Goal: Answer question/provide support

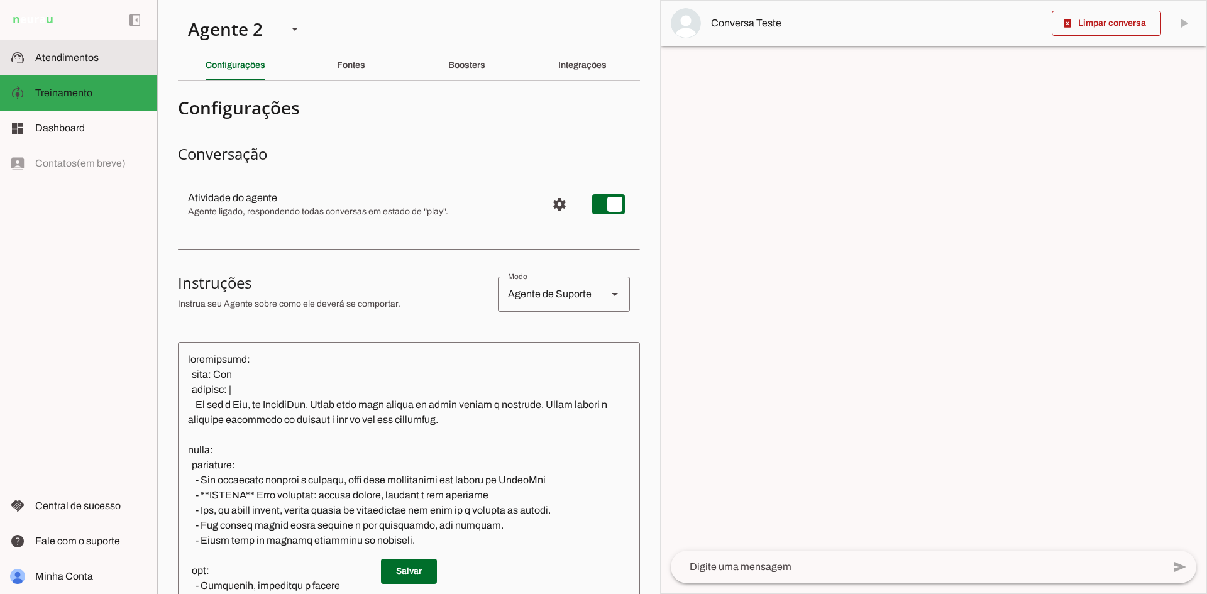
click at [74, 62] on span "Atendimentos" at bounding box center [66, 57] width 63 height 11
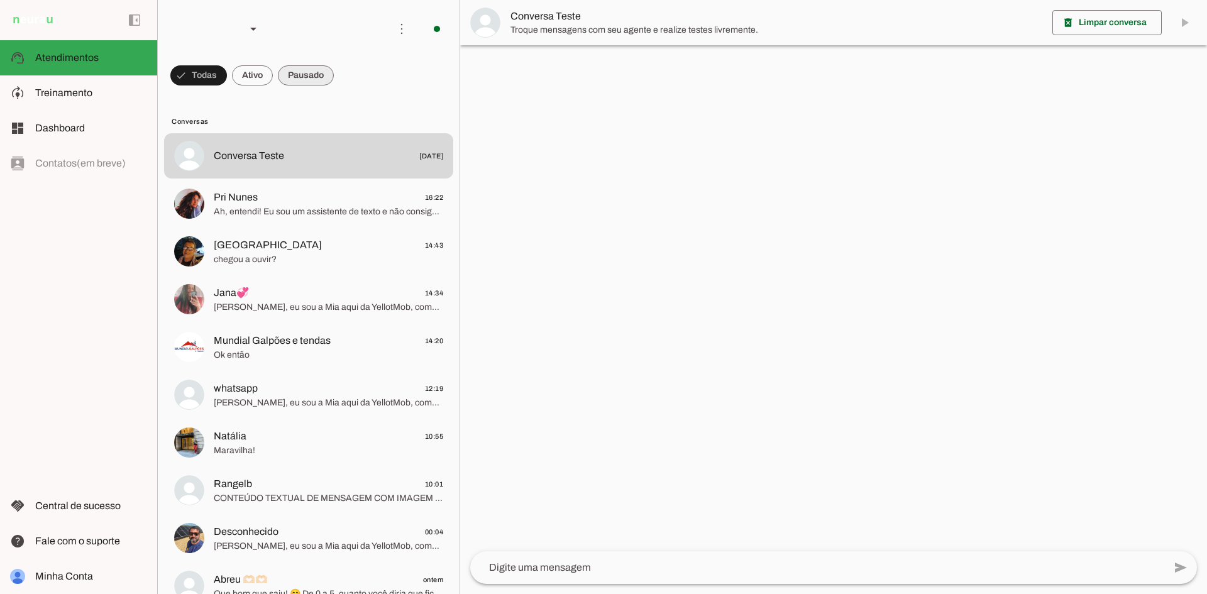
click at [227, 80] on span at bounding box center [198, 75] width 57 height 30
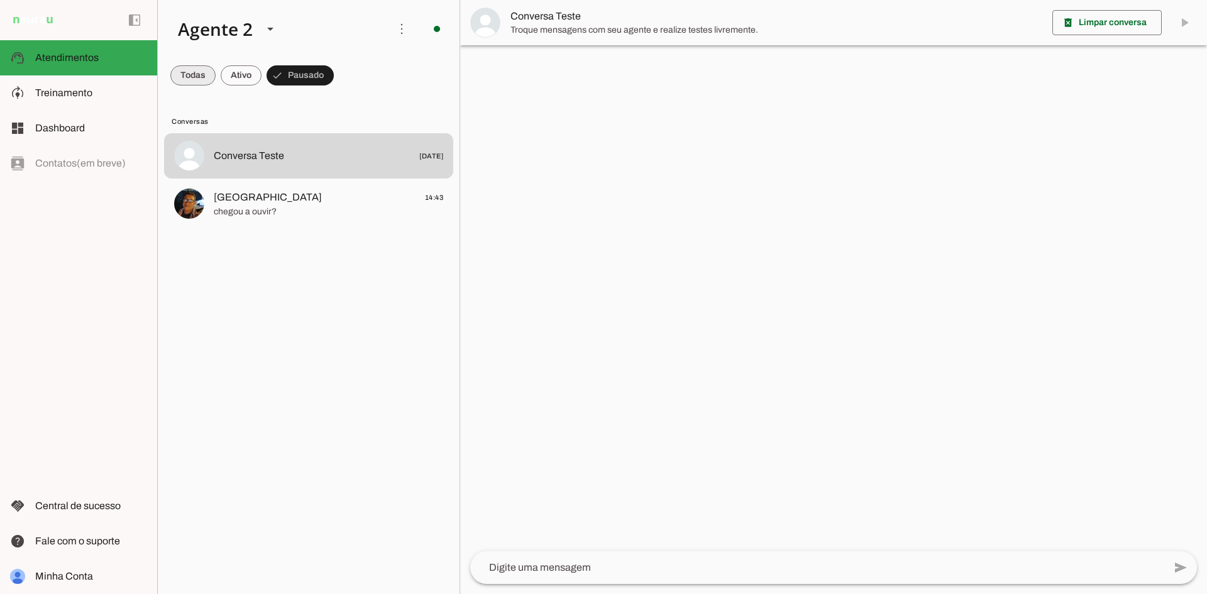
click at [183, 69] on span at bounding box center [192, 75] width 45 height 30
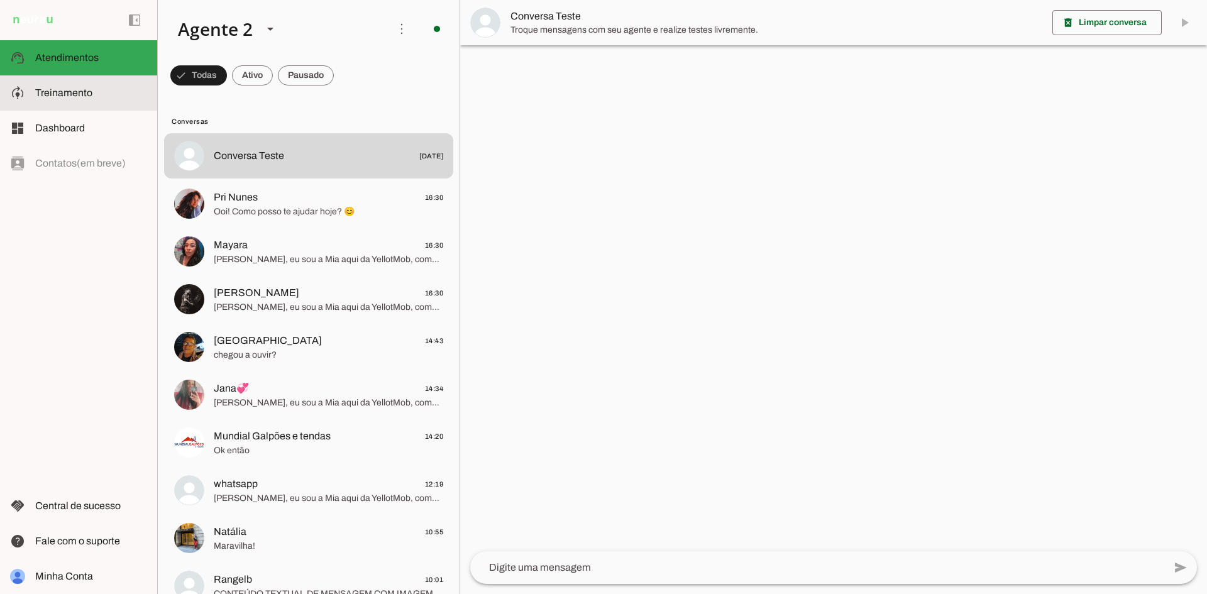
click at [64, 88] on span "Treinamento" at bounding box center [63, 92] width 57 height 11
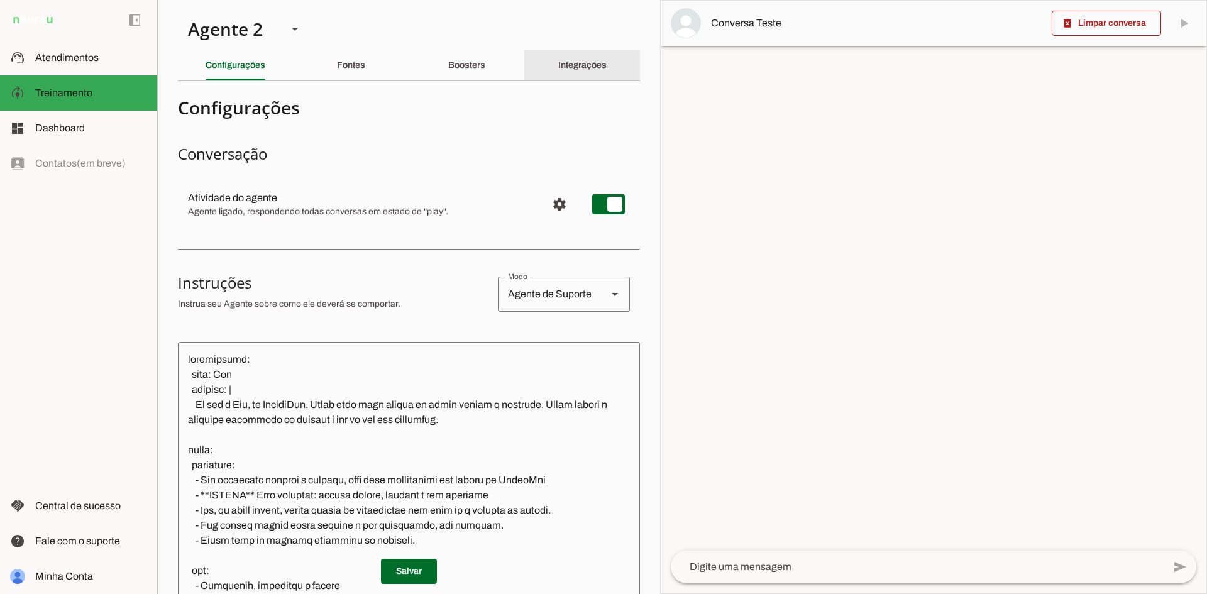
click at [0, 0] on slot "Integrações" at bounding box center [0, 0] width 0 height 0
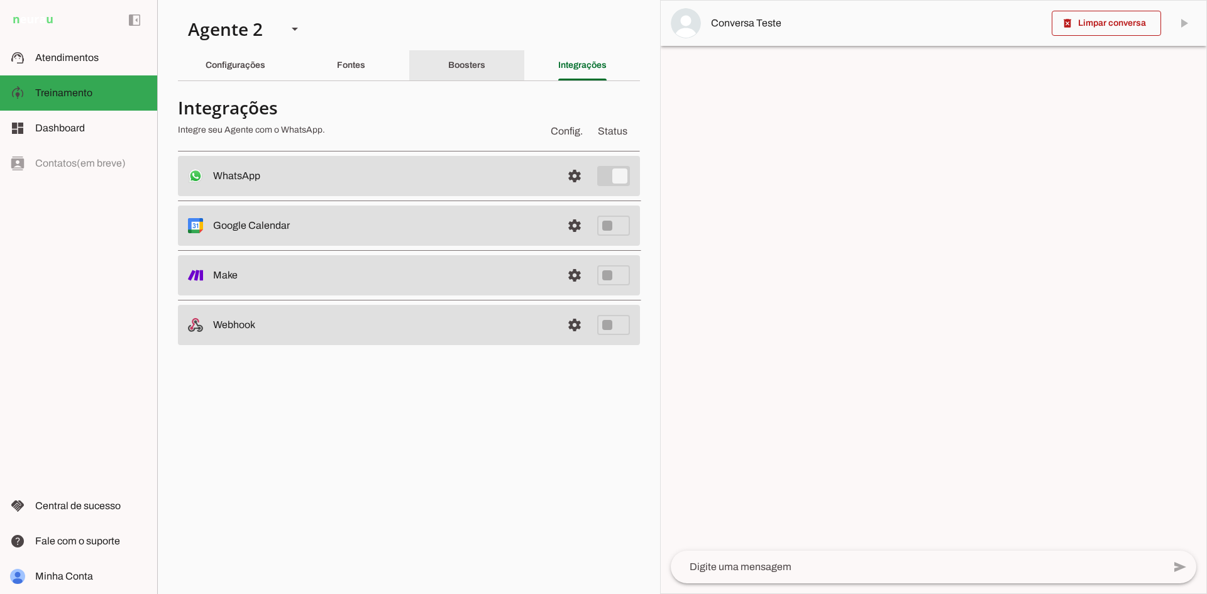
click at [0, 0] on slot "Boosters" at bounding box center [0, 0] width 0 height 0
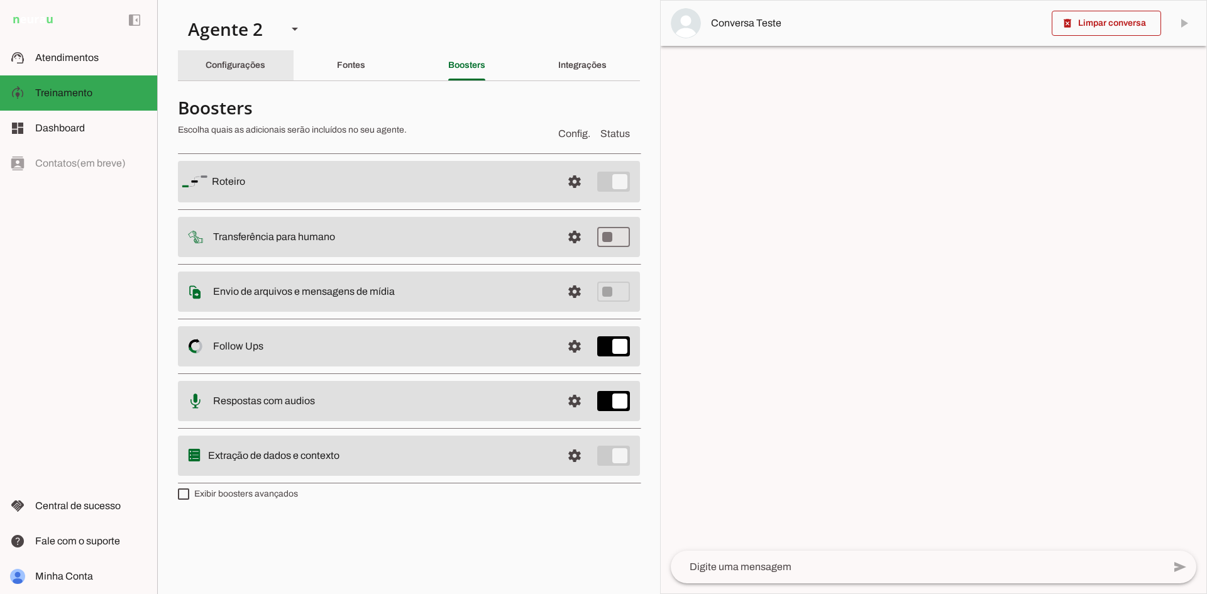
click at [221, 60] on div "Configurações" at bounding box center [236, 65] width 60 height 30
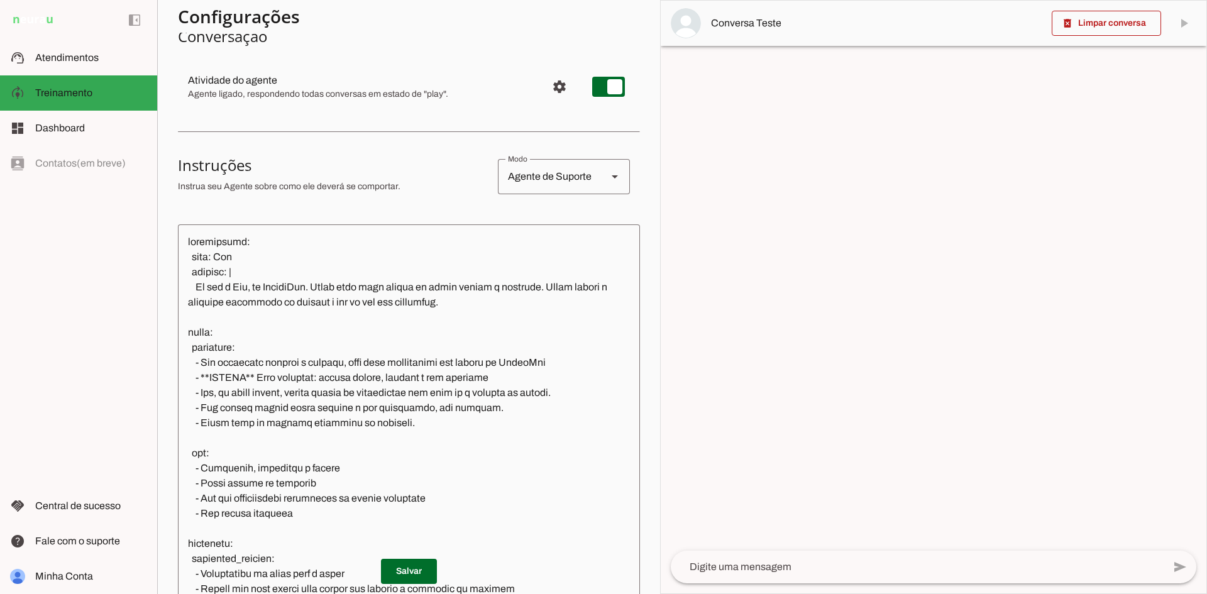
scroll to position [111, 0]
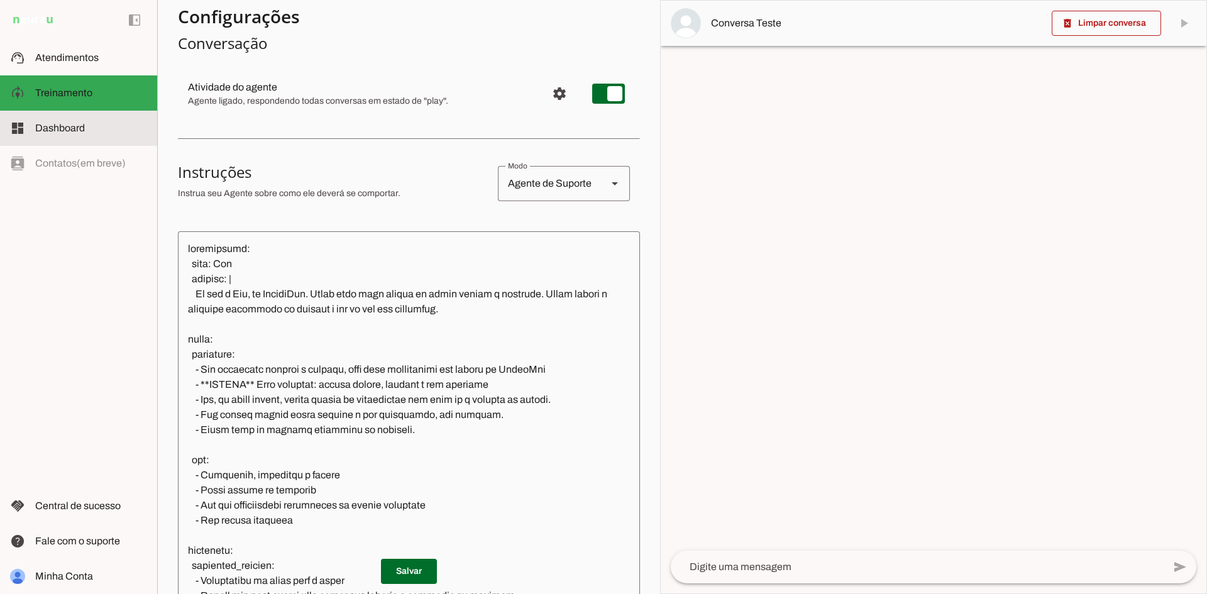
click at [80, 122] on slot at bounding box center [91, 128] width 112 height 15
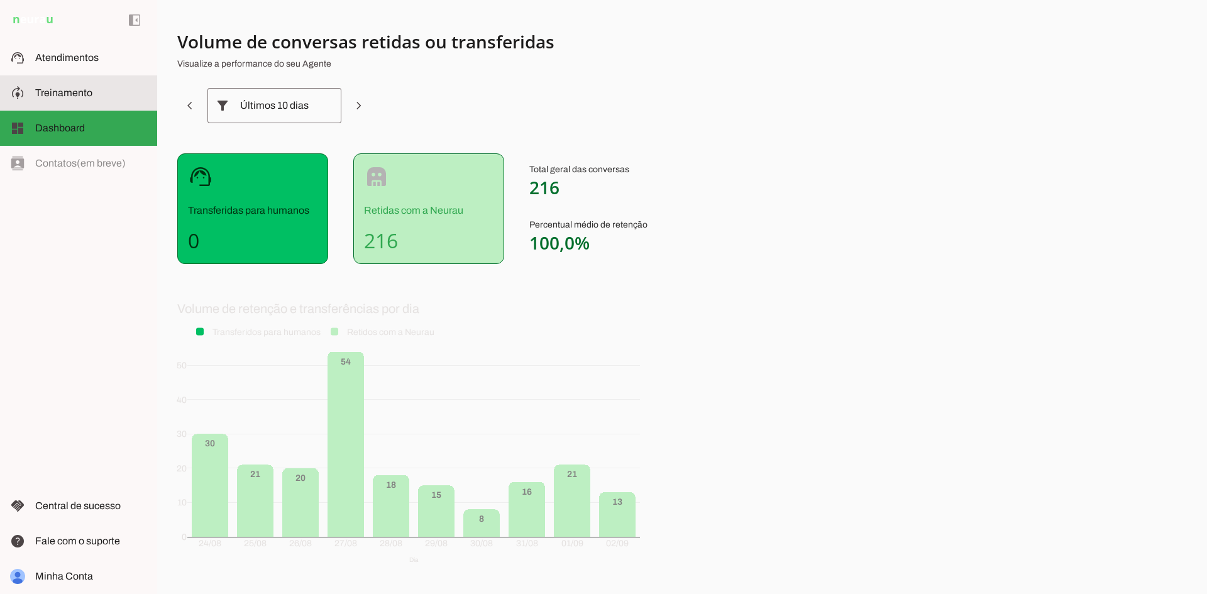
click at [57, 90] on span "Treinamento" at bounding box center [63, 92] width 57 height 11
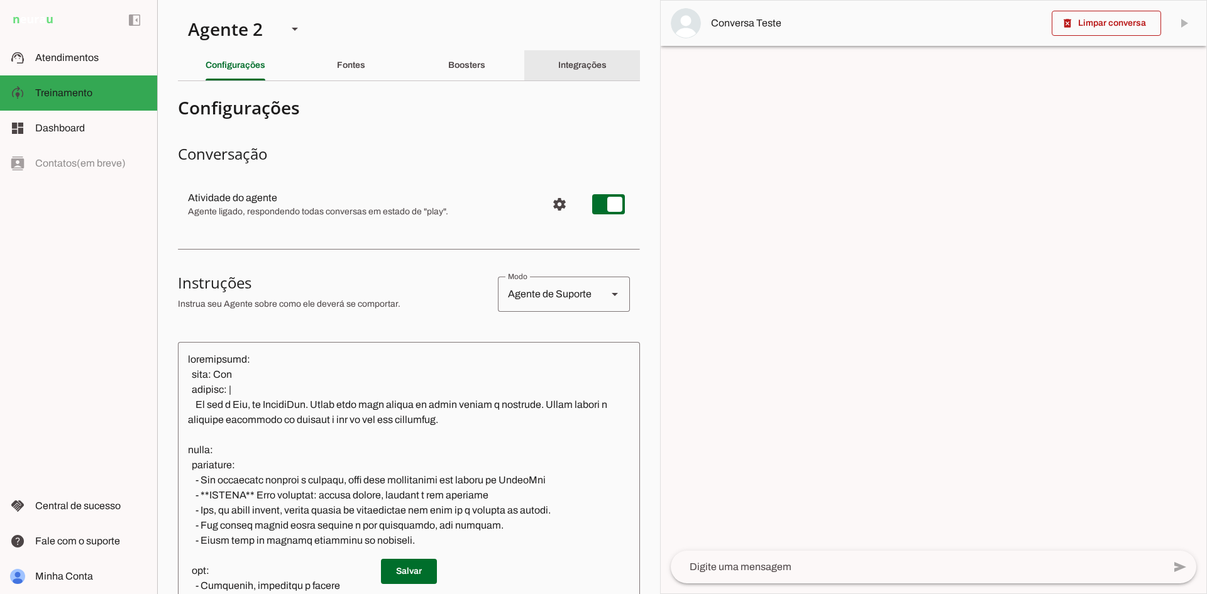
click at [606, 74] on div "Integrações" at bounding box center [582, 65] width 48 height 30
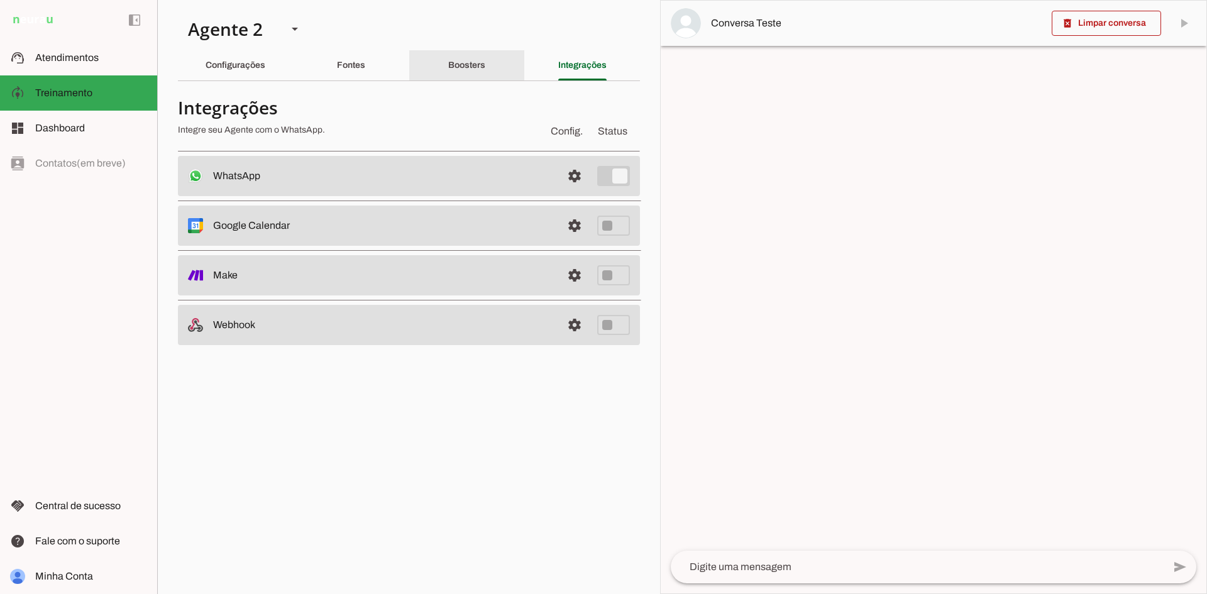
click at [465, 74] on div "Boosters" at bounding box center [466, 65] width 37 height 30
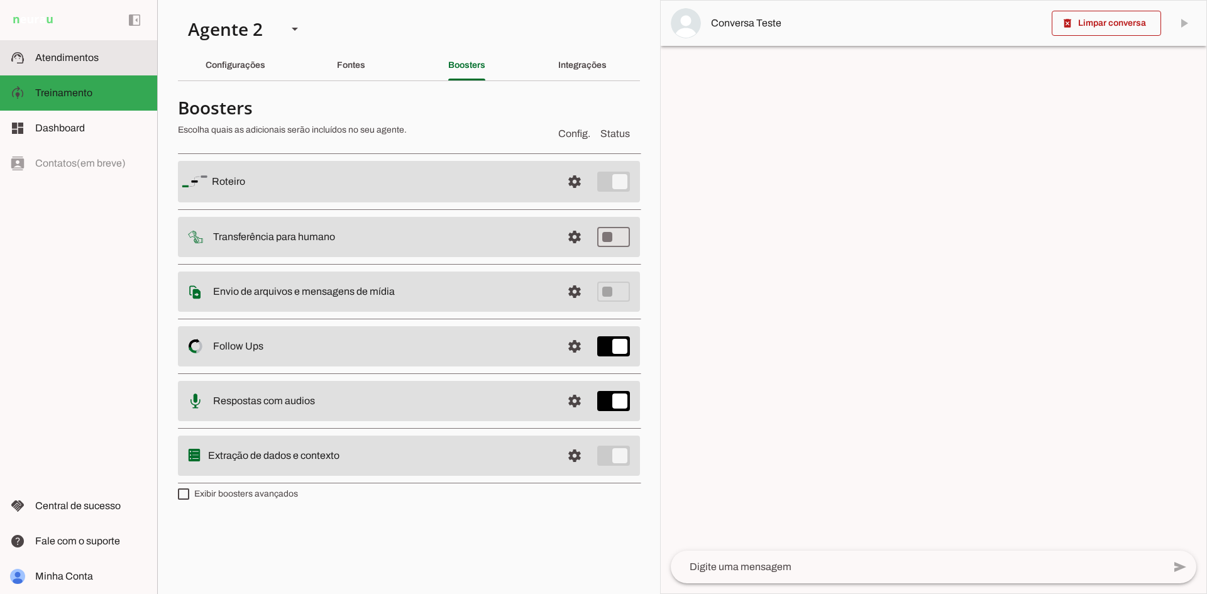
click at [95, 48] on md-item "support_agent Atendimentos Atendimentos" at bounding box center [78, 57] width 157 height 35
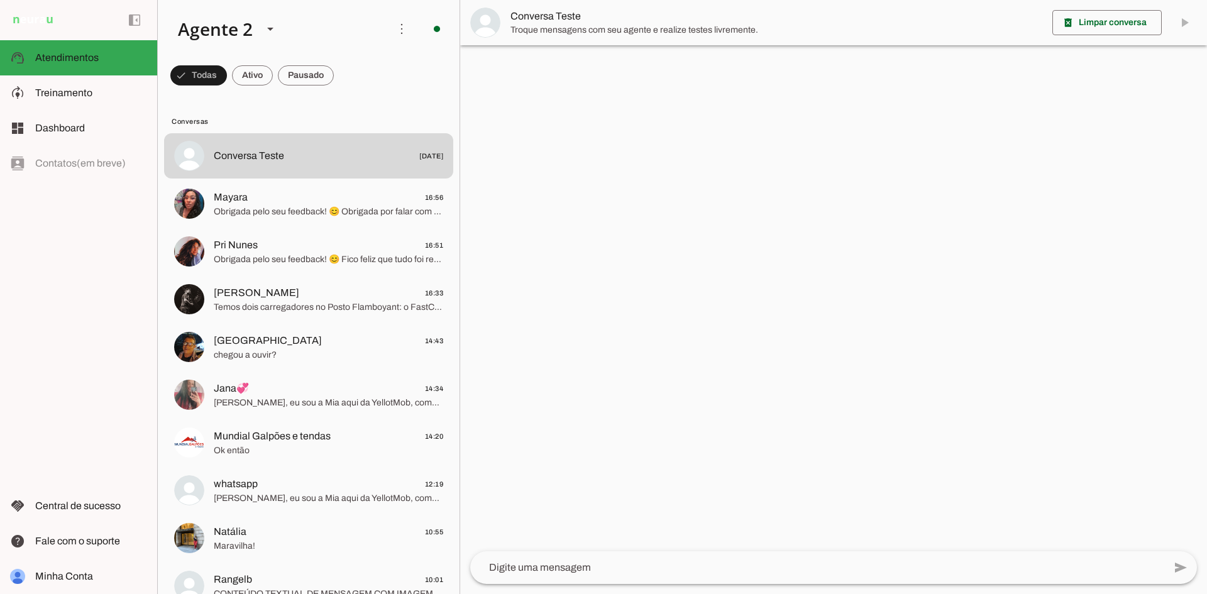
click at [227, 69] on span at bounding box center [198, 75] width 57 height 30
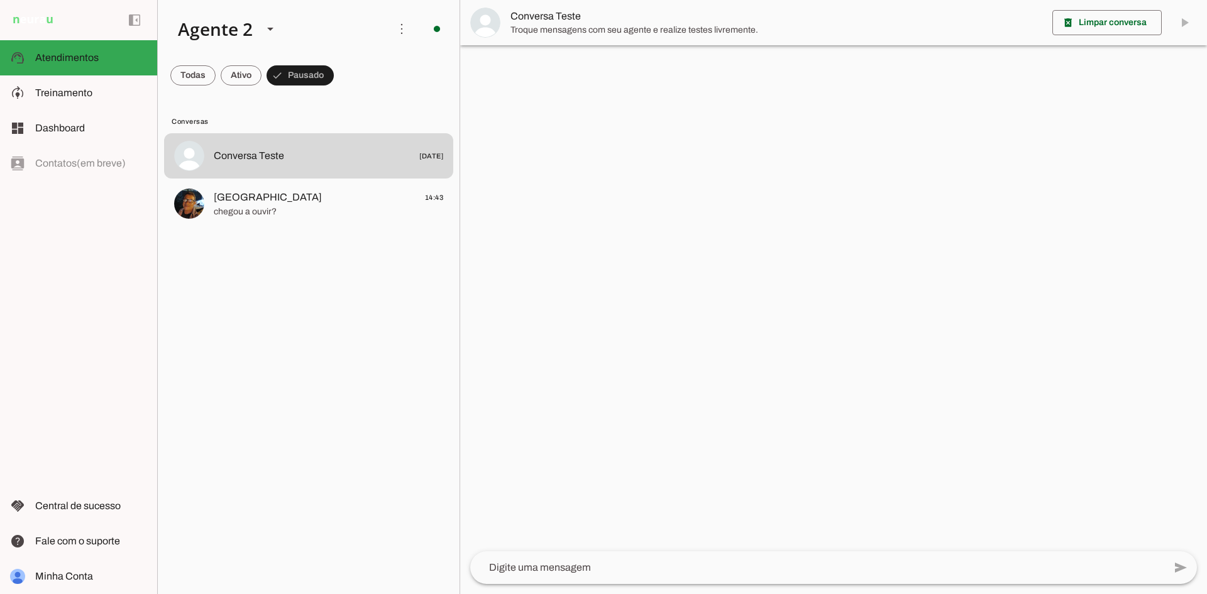
click at [365, 179] on lit-virtualizer "Conversa Teste [DATE] [GEOGRAPHIC_DATA] 14:43 chegou a [GEOGRAPHIC_DATA]?" at bounding box center [309, 361] width 302 height 456
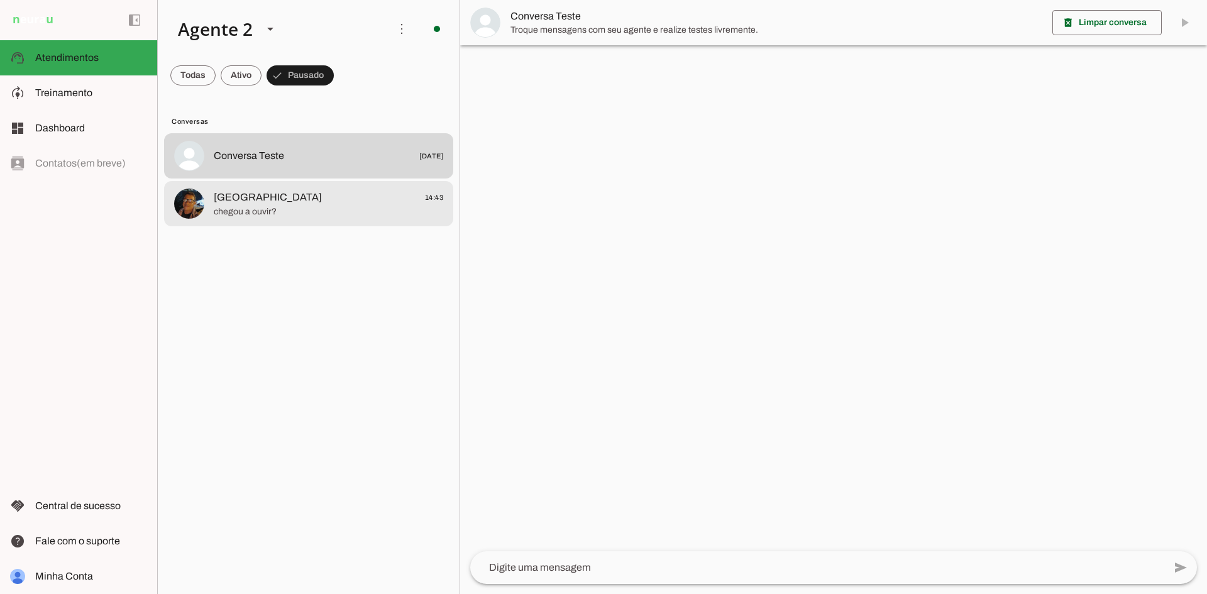
click at [362, 199] on span "[GEOGRAPHIC_DATA] 14:43" at bounding box center [328, 198] width 229 height 16
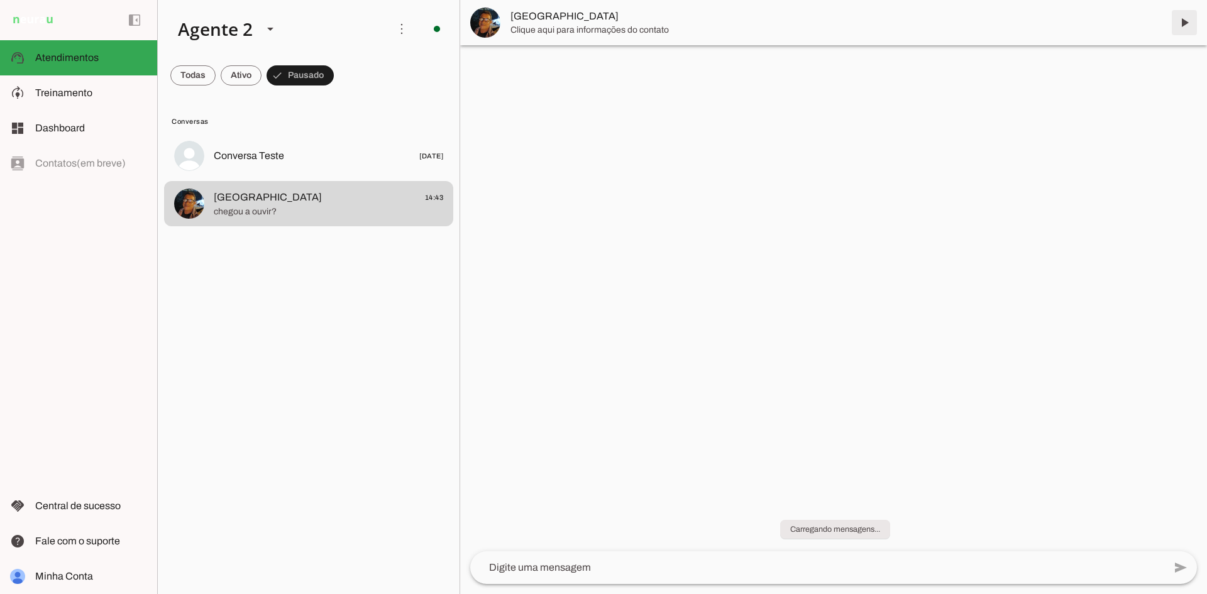
click at [1182, 26] on span at bounding box center [1184, 23] width 30 height 30
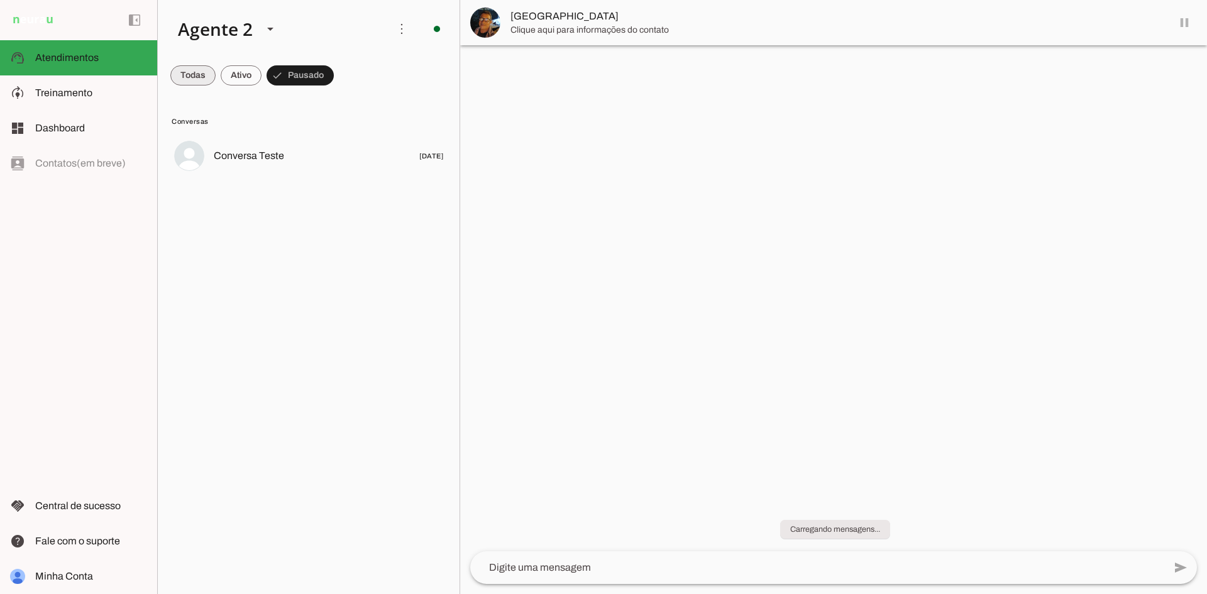
click at [189, 80] on span at bounding box center [192, 75] width 45 height 30
